Goal: Task Accomplishment & Management: Use online tool/utility

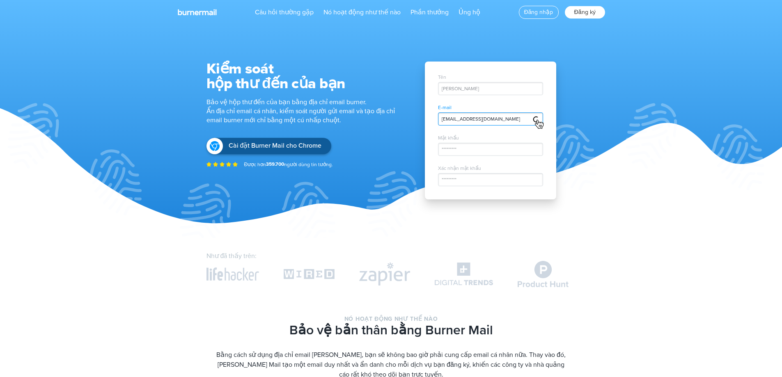
click at [585, 10] on font "Đăng ký" at bounding box center [585, 12] width 22 height 7
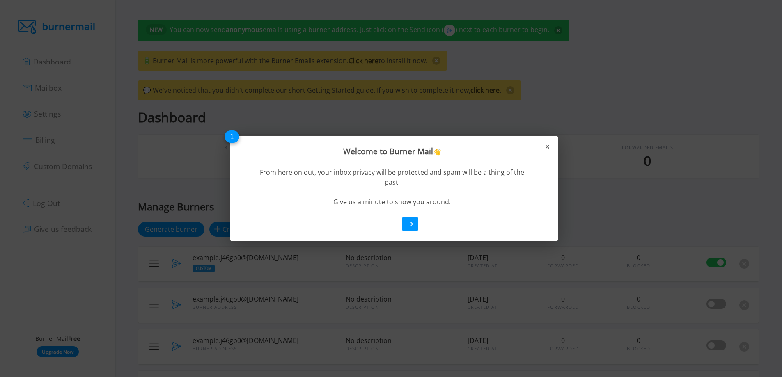
click at [550, 144] on div "Welcome to Burner Mail 👋 From here on out, your inbox privacy will be protected…" at bounding box center [394, 188] width 328 height 105
click at [550, 149] on div "Welcome to Burner Mail 👋 From here on out, your inbox privacy will be protected…" at bounding box center [394, 188] width 328 height 105
click at [548, 147] on icon at bounding box center [547, 147] width 4 height 4
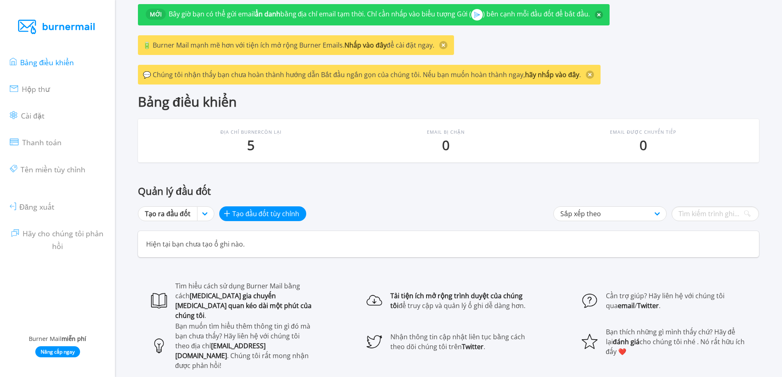
scroll to position [34, 0]
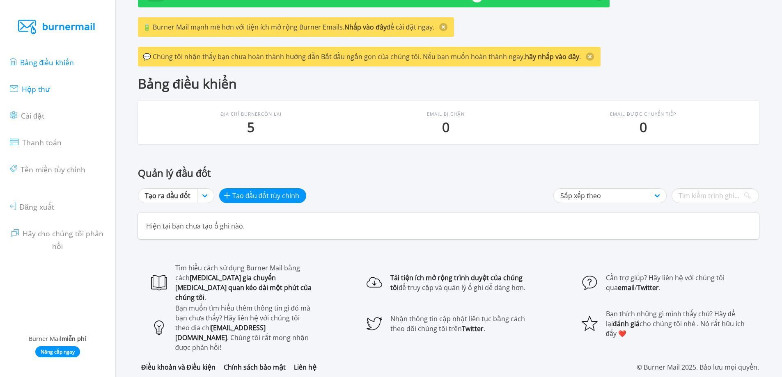
click at [42, 92] on font "Hộp thư" at bounding box center [36, 89] width 28 height 10
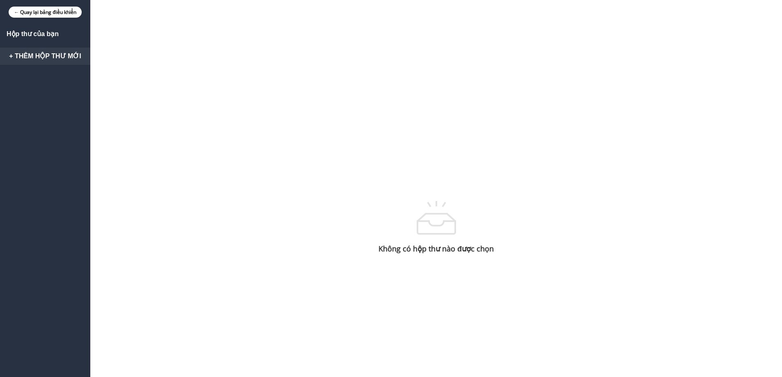
click at [34, 53] on font "+ Thêm hộp thư mới" at bounding box center [45, 56] width 72 height 7
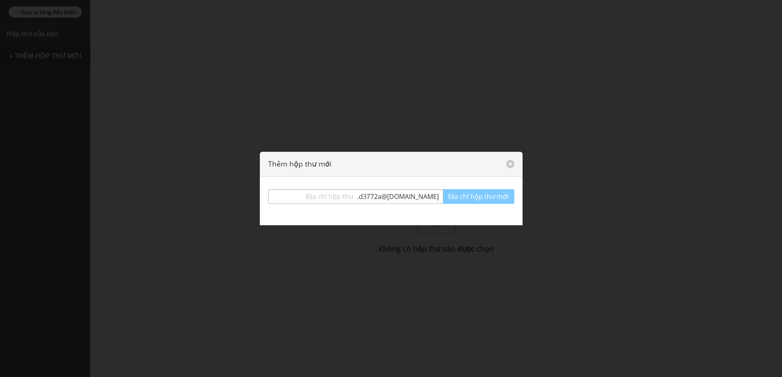
click at [335, 194] on input "text" at bounding box center [312, 196] width 89 height 15
click at [340, 200] on input "text" at bounding box center [312, 196] width 89 height 15
click at [507, 164] on button "đóng" at bounding box center [510, 164] width 8 height 8
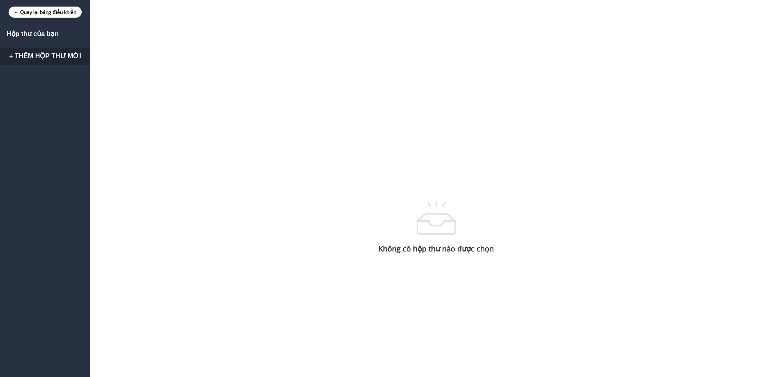
click at [340, 126] on div "Hộp thư của bạn + Thêm hộp thư mới Không có hộp thư nào được chọn" at bounding box center [391, 227] width 782 height 407
click at [46, 30] on div "Hộp thư của bạn + Thêm hộp thư mới" at bounding box center [45, 227] width 90 height 407
click at [55, 16] on font "← Quay lại bảng điều khiển" at bounding box center [45, 12] width 62 height 7
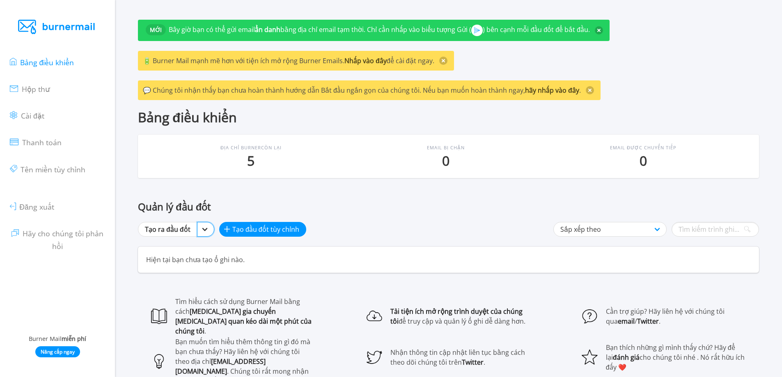
click at [204, 233] on select "Tạo ra đầu đốt [DOMAIN_NAME] nhiều miền hơn" at bounding box center [205, 229] width 17 height 15
click at [339, 263] on p "Hiện tại bạn chưa tạo ổ ghi nào." at bounding box center [448, 260] width 621 height 26
drag, startPoint x: 245, startPoint y: 158, endPoint x: 271, endPoint y: 157, distance: 26.3
click at [271, 157] on p "5" at bounding box center [250, 160] width 61 height 15
click at [43, 170] on font "Tên miền tùy chỉnh" at bounding box center [53, 170] width 65 height 10
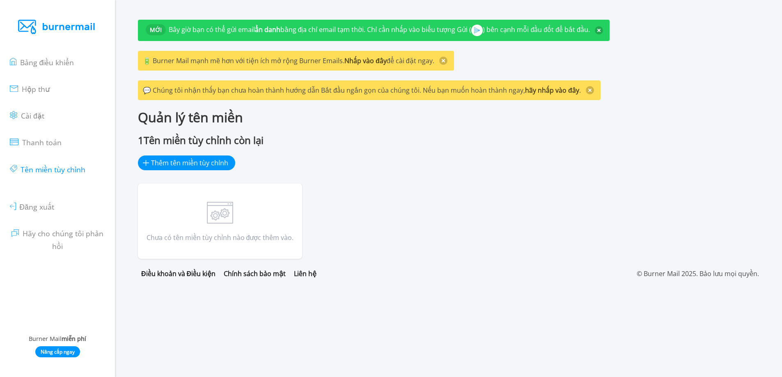
click at [73, 138] on ul "Bảng điều khiển Hộp thư Cài đặt Thanh toán Tên miền tùy chỉnh Đăng xuất Hãy cho…" at bounding box center [57, 153] width 95 height 211
click at [64, 147] on ul "Bảng điều khiển Hộp thư Cài đặt Thanh toán Tên miền tùy chỉnh Đăng xuất Hãy cho…" at bounding box center [57, 153] width 95 height 211
click at [55, 143] on font "Thanh toán" at bounding box center [41, 142] width 39 height 10
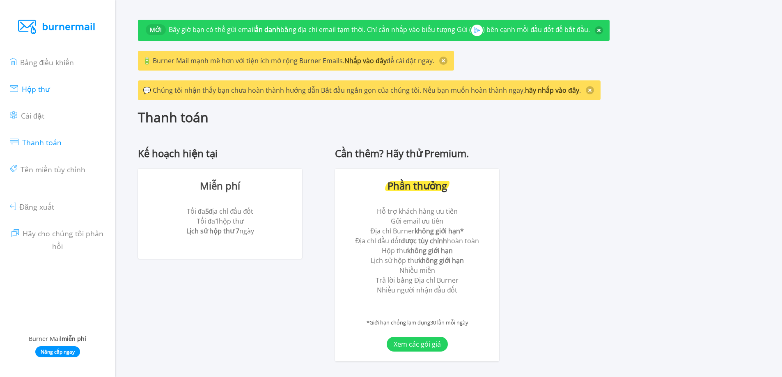
click at [39, 88] on font "Hộp thư" at bounding box center [36, 89] width 28 height 10
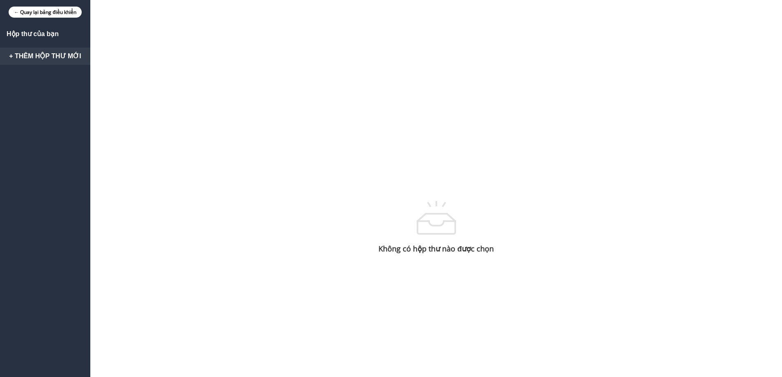
click at [64, 55] on font "+ Thêm hộp thư mới" at bounding box center [45, 56] width 72 height 7
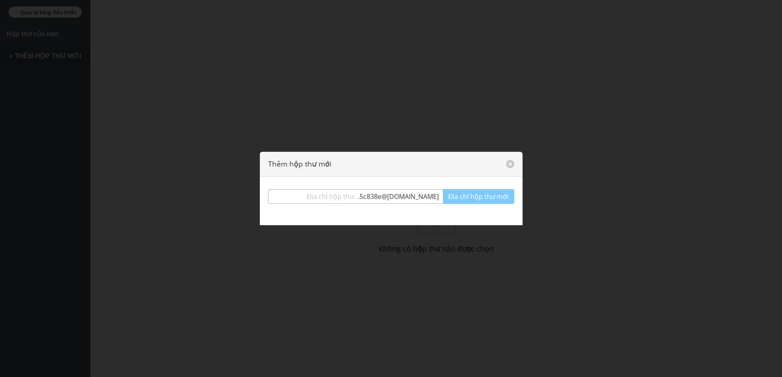
click at [415, 198] on font "@burnermail.io" at bounding box center [409, 196] width 57 height 9
click at [345, 191] on input "text" at bounding box center [312, 196] width 89 height 15
paste input "gonzalesarthur"
type input "gonzalesarthur"
click at [432, 197] on font "@burnermail.io" at bounding box center [409, 196] width 57 height 9
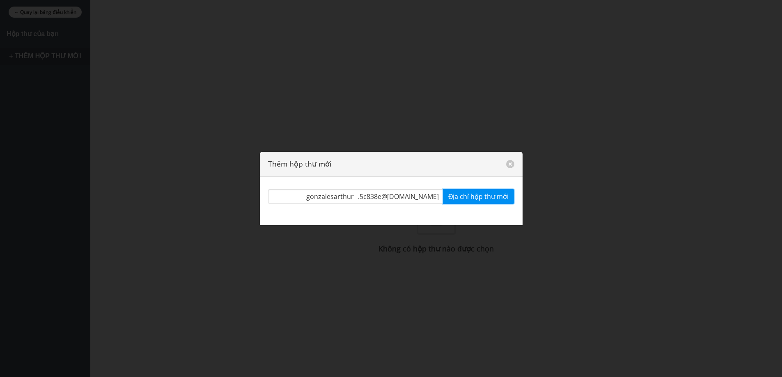
click at [470, 196] on font "Địa chỉ hộp thư mới" at bounding box center [478, 196] width 61 height 9
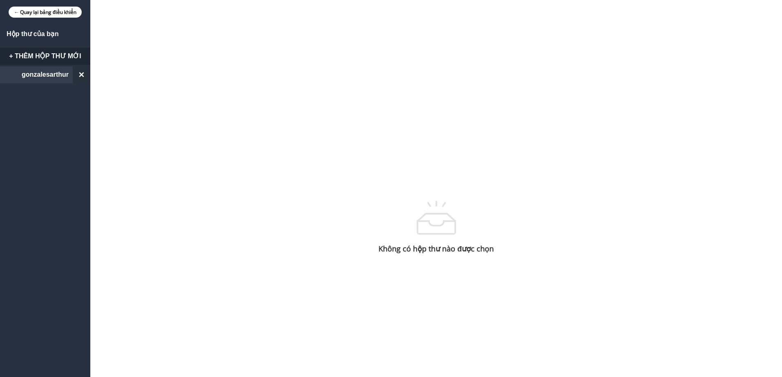
click at [58, 82] on link "gonzalesarthur ×" at bounding box center [45, 74] width 90 height 17
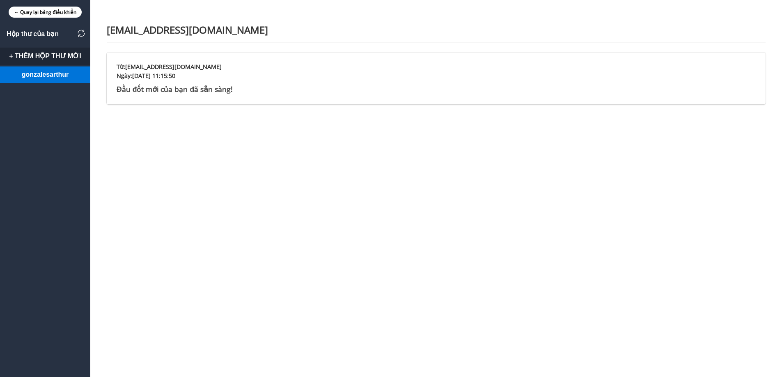
click at [233, 32] on font "gonzalesarthur.5c838e@burnermail.io" at bounding box center [187, 30] width 161 height 14
copy font
click at [81, 35] on img at bounding box center [81, 33] width 7 height 7
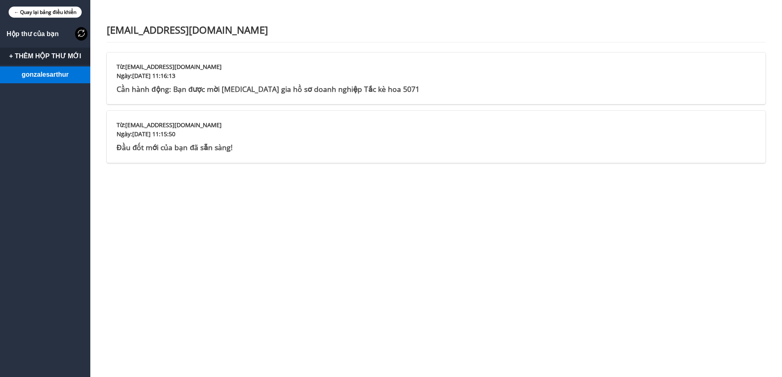
click at [79, 31] on img at bounding box center [81, 33] width 7 height 7
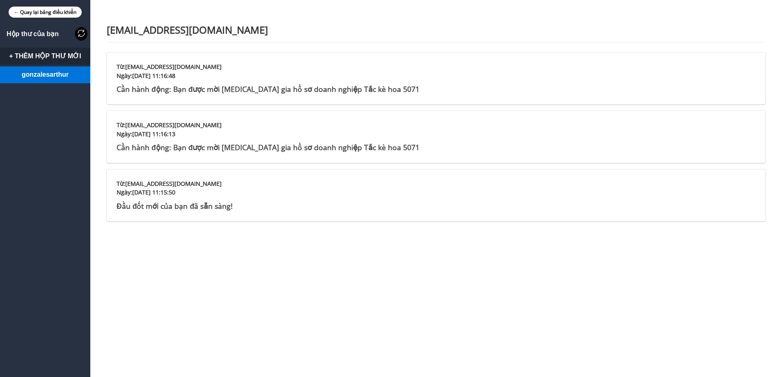
click at [78, 33] on img at bounding box center [81, 33] width 7 height 7
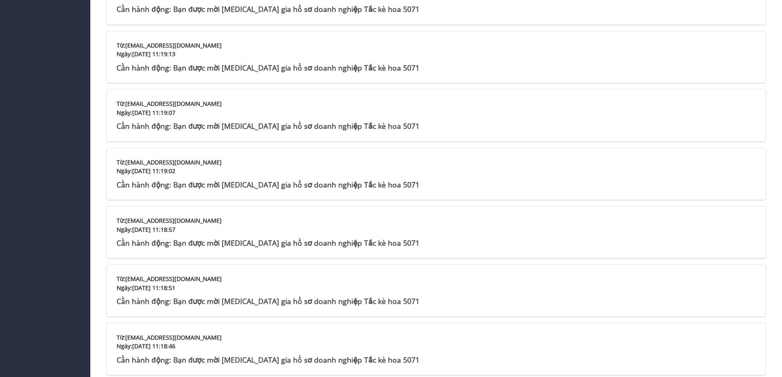
scroll to position [41, 0]
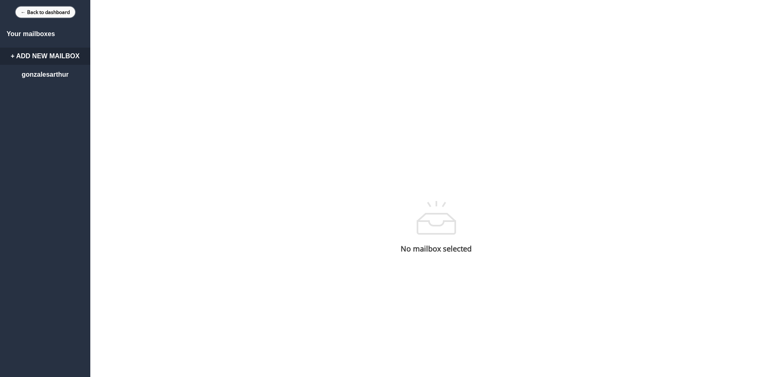
click at [45, 9] on link "← Back to dashboard" at bounding box center [46, 12] width 60 height 11
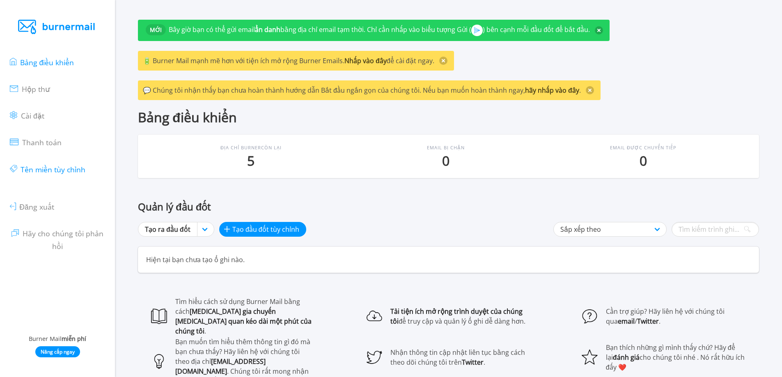
click at [68, 173] on font "Tên miền tùy chỉnh" at bounding box center [53, 170] width 65 height 10
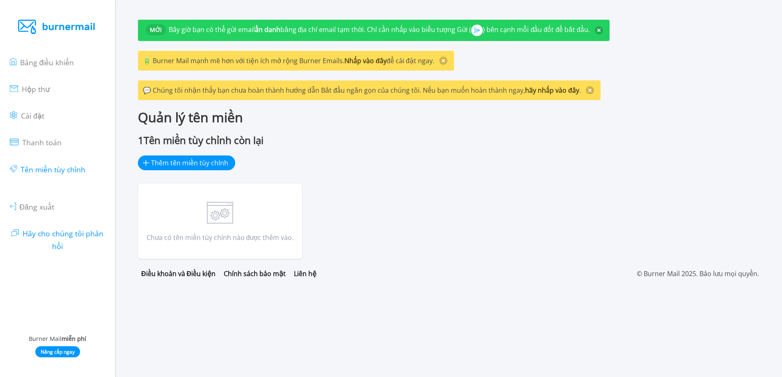
click at [64, 234] on font "Hãy cho chúng tôi phản hồi" at bounding box center [63, 240] width 81 height 22
click at [49, 143] on font "Thanh toán" at bounding box center [41, 142] width 39 height 10
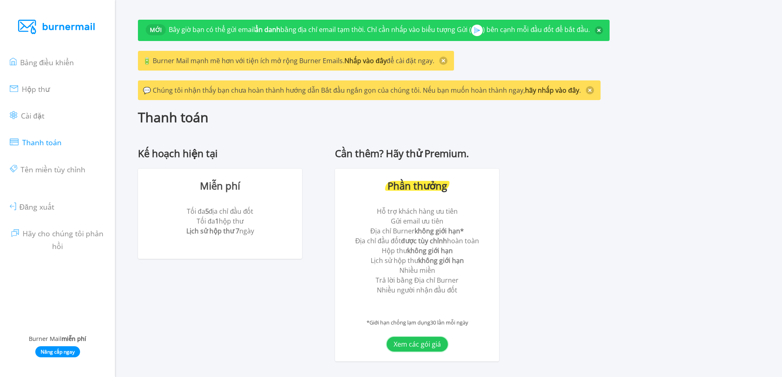
click at [428, 344] on font "Xem các gói giá" at bounding box center [417, 344] width 47 height 9
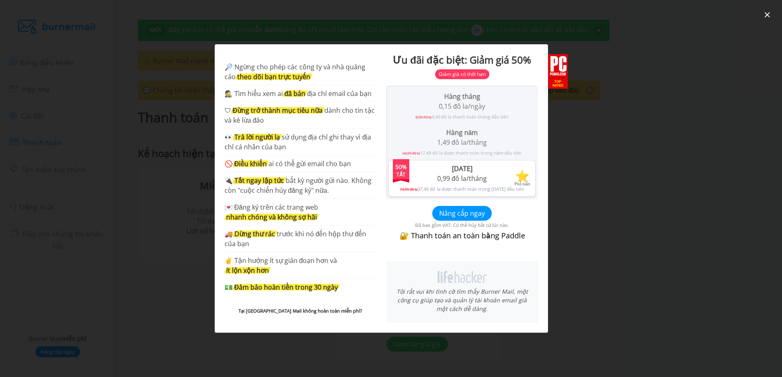
click at [301, 234] on font "trước khi nó đến hộp thư đến của bạn" at bounding box center [295, 238] width 142 height 19
drag, startPoint x: 295, startPoint y: 68, endPoint x: 301, endPoint y: 97, distance: 29.3
click at [301, 97] on ul "🔎 Ngừng cho phép các công ty và nhà quảng cáo theo dõi bạn trực tuyến 🕵 Tìm hiể…" at bounding box center [300, 179] width 152 height 234
click at [281, 170] on li "🚫 Điều khiển ai có thể gửi email cho bạn" at bounding box center [300, 164] width 152 height 17
click at [179, 250] on div at bounding box center [391, 188] width 782 height 377
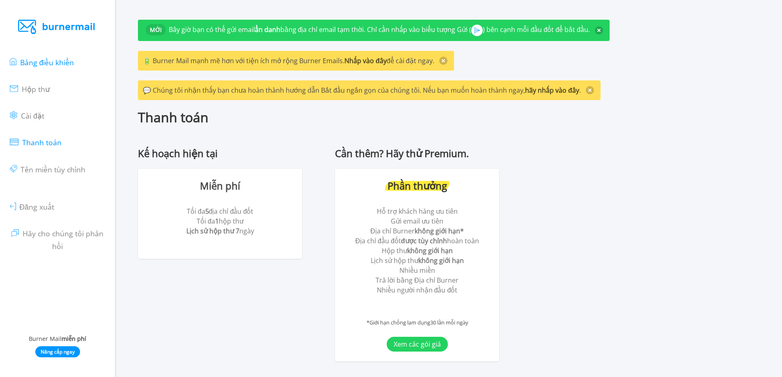
click at [53, 66] on font "Bảng điều khiển" at bounding box center [47, 62] width 54 height 10
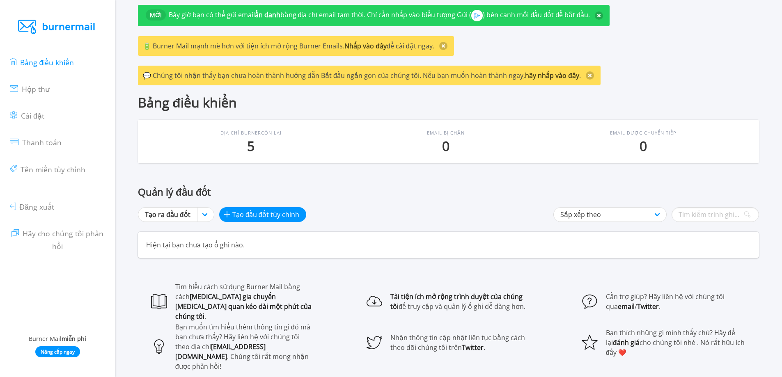
scroll to position [34, 0]
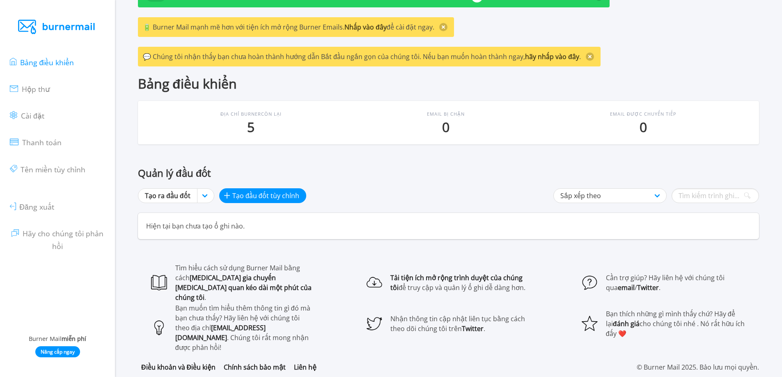
click at [117, 148] on section "MỚI Bây giờ bạn có thể gửi email ẩn danh bằng địa chỉ email tạm thời. Chỉ cần n…" at bounding box center [448, 188] width 667 height 377
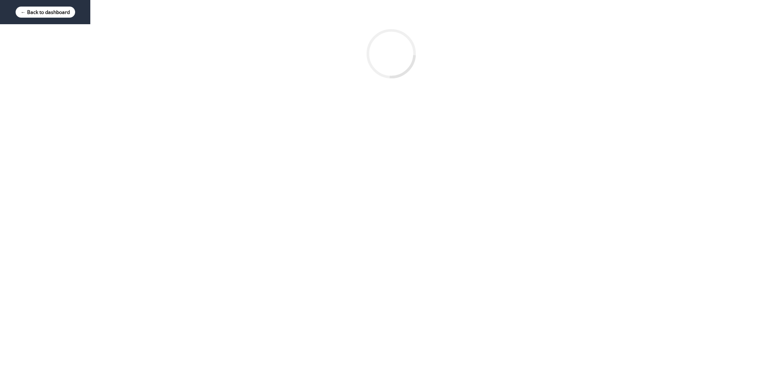
scroll to position [24, 0]
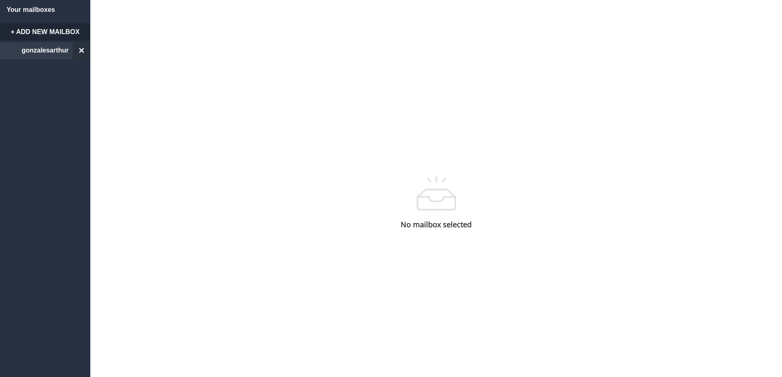
click at [34, 44] on link "gonzalesarthur ×" at bounding box center [45, 50] width 90 height 17
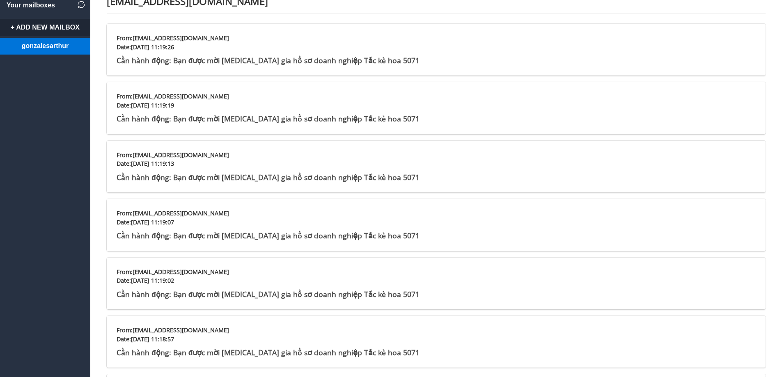
scroll to position [23, 0]
